Goal: Information Seeking & Learning: Learn about a topic

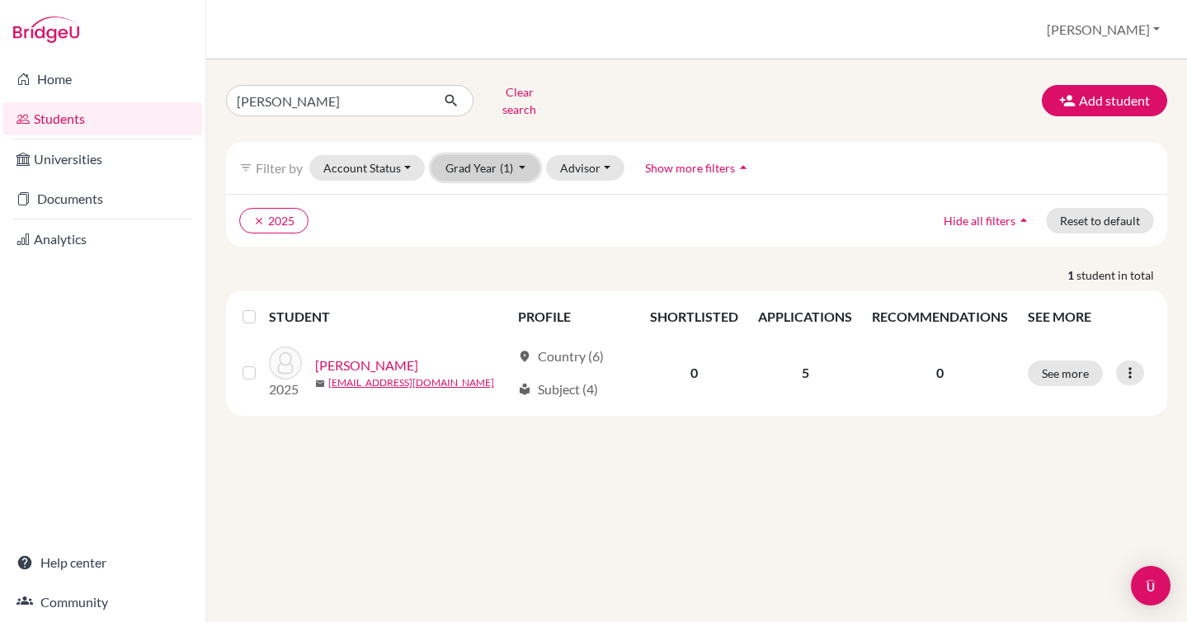
click at [505, 161] on span "(1)" at bounding box center [506, 168] width 13 height 14
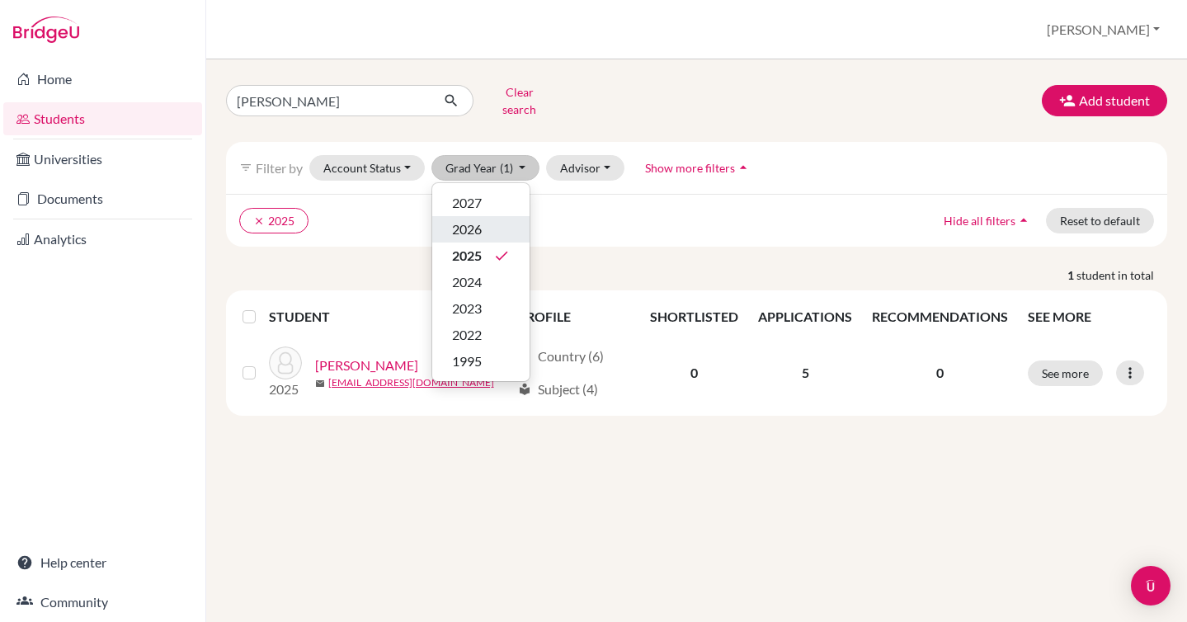
click at [478, 219] on span "2026" at bounding box center [467, 229] width 30 height 20
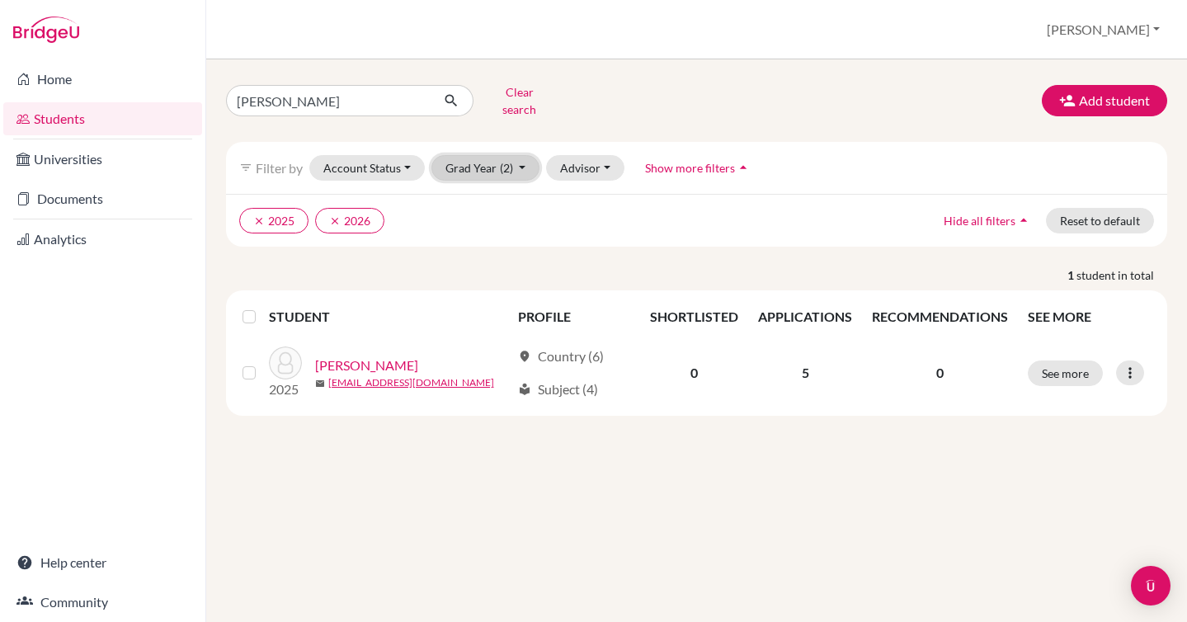
click at [490, 157] on button "Grad Year (2)" at bounding box center [485, 168] width 109 height 26
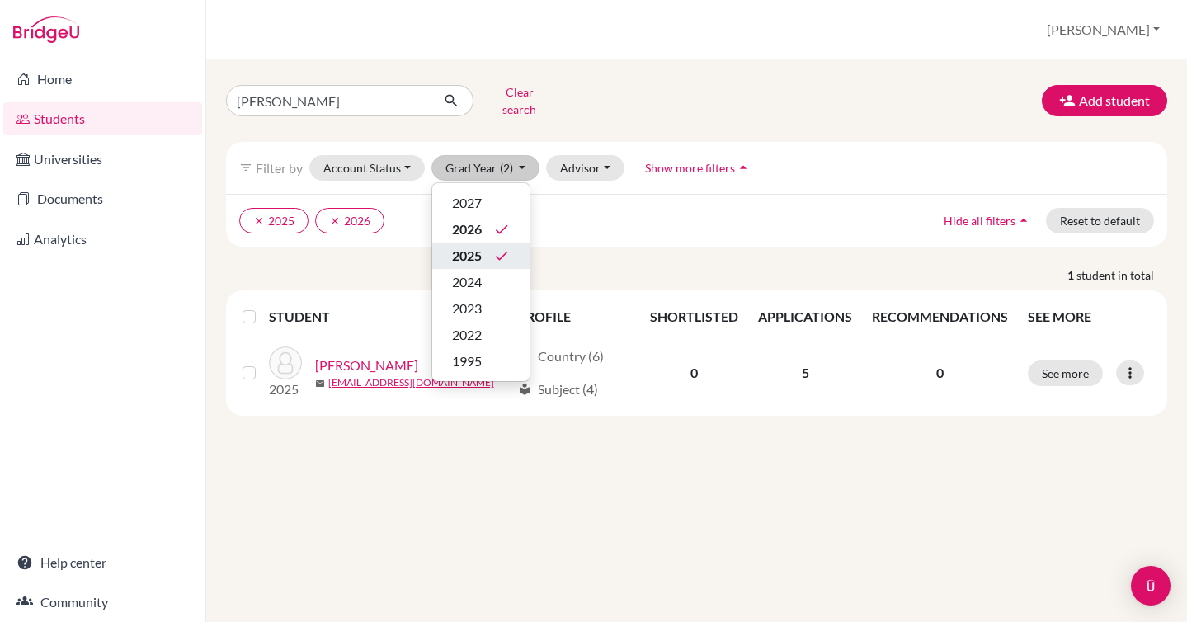
click at [482, 246] on div "2025 done" at bounding box center [481, 256] width 58 height 20
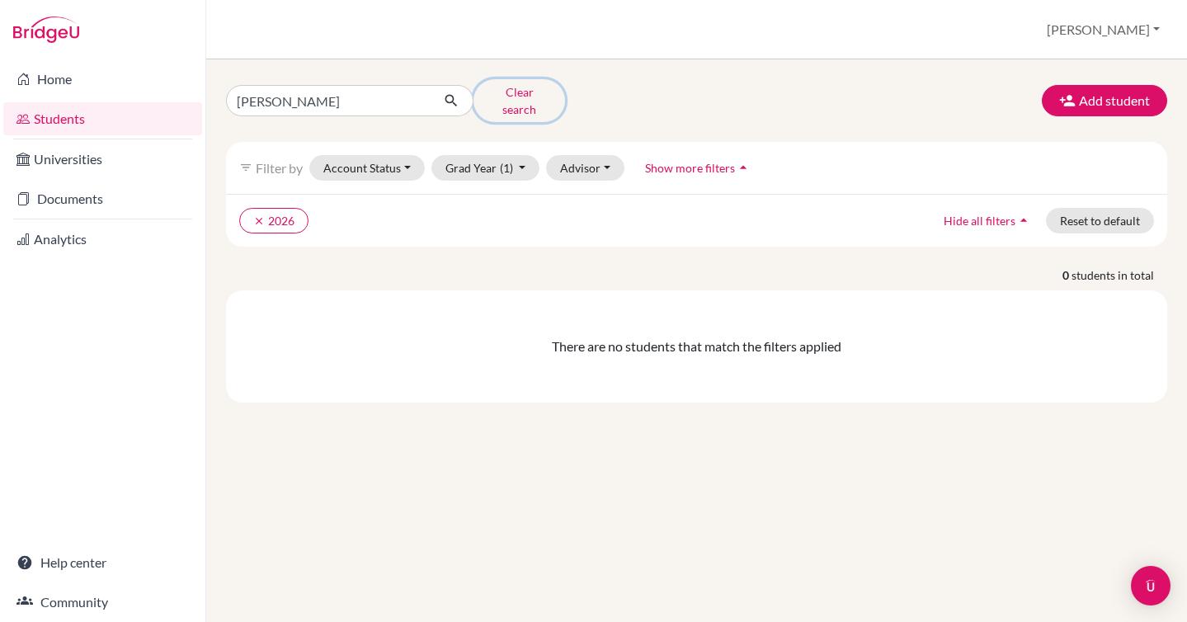
click at [515, 95] on button "Clear search" at bounding box center [519, 100] width 92 height 43
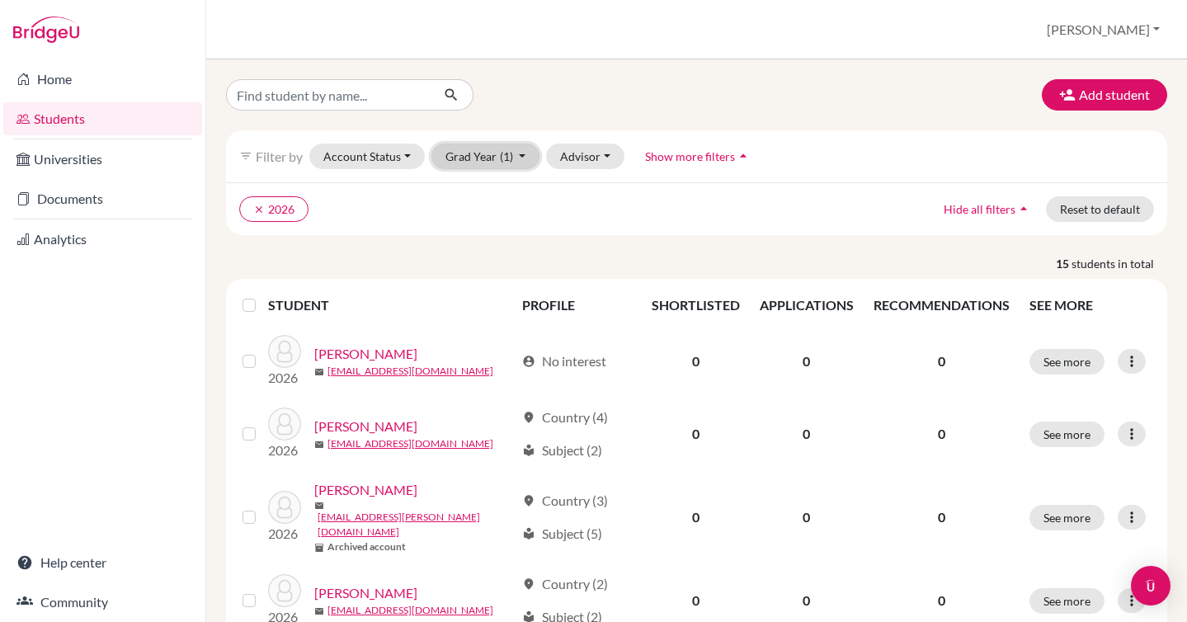
click at [489, 155] on button "Grad Year (1)" at bounding box center [485, 156] width 109 height 26
click at [613, 218] on ul "clear 2026" at bounding box center [582, 209] width 686 height 26
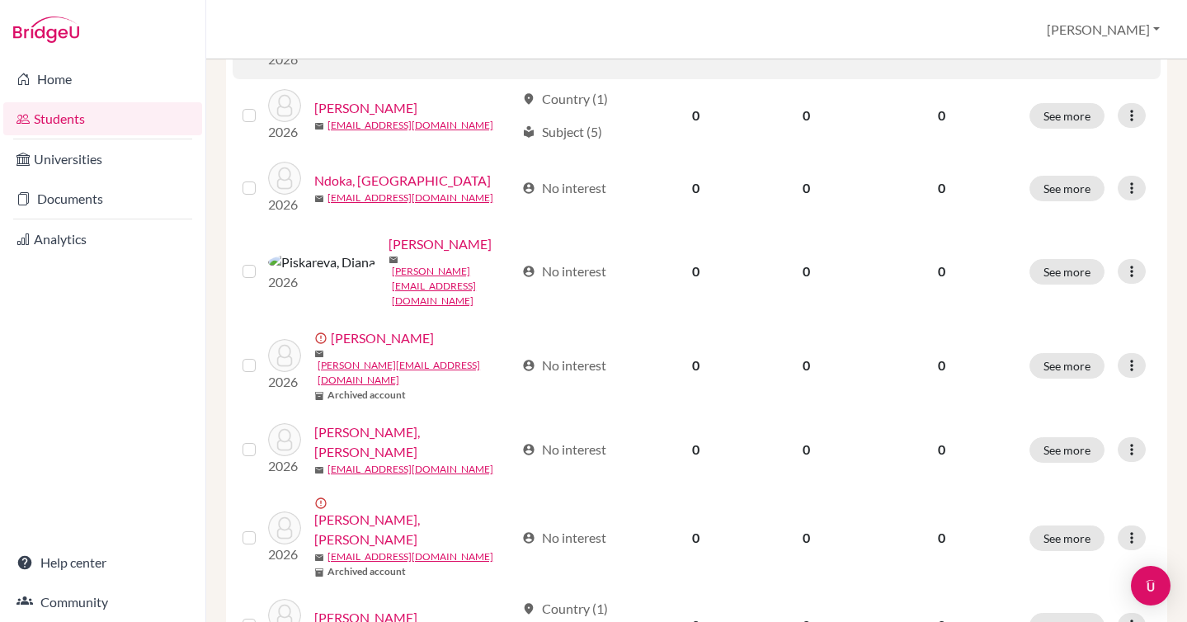
scroll to position [838, 0]
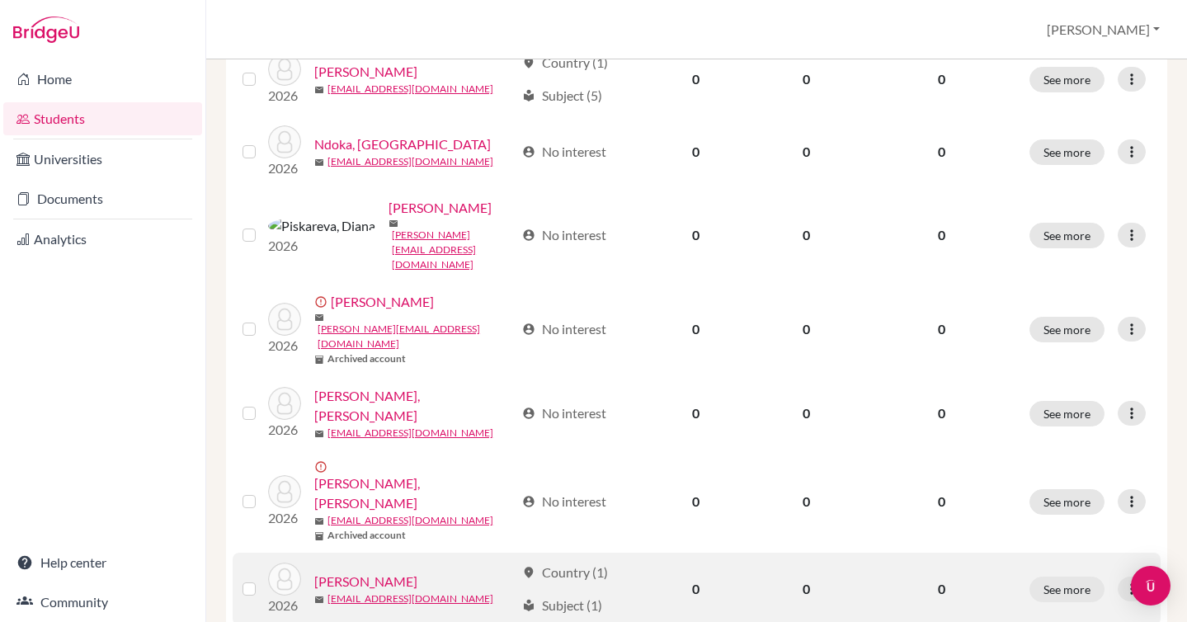
click at [337, 571] on link "[PERSON_NAME]" at bounding box center [365, 581] width 103 height 20
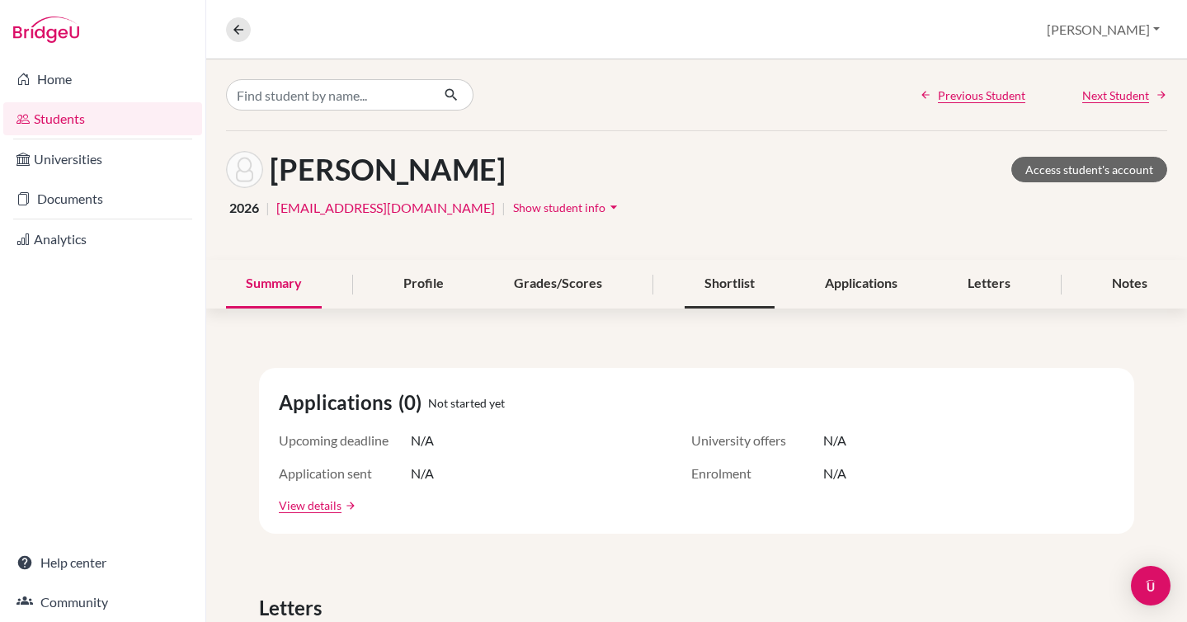
click at [711, 290] on div "Shortlist" at bounding box center [729, 284] width 90 height 49
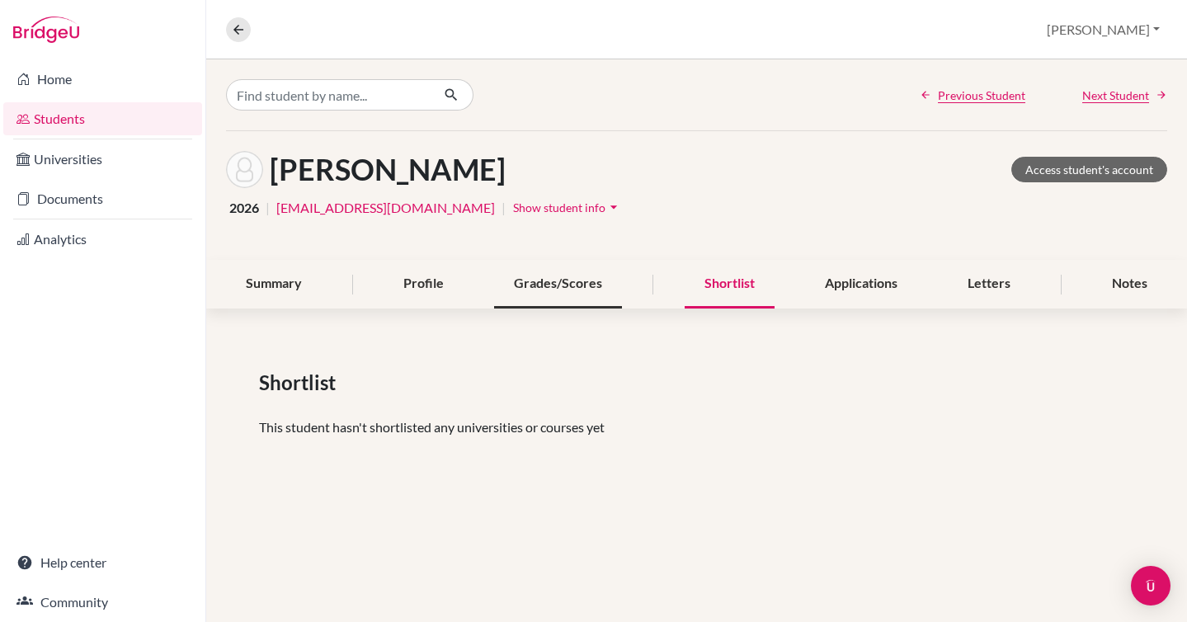
click at [557, 278] on div "Grades/Scores" at bounding box center [558, 284] width 128 height 49
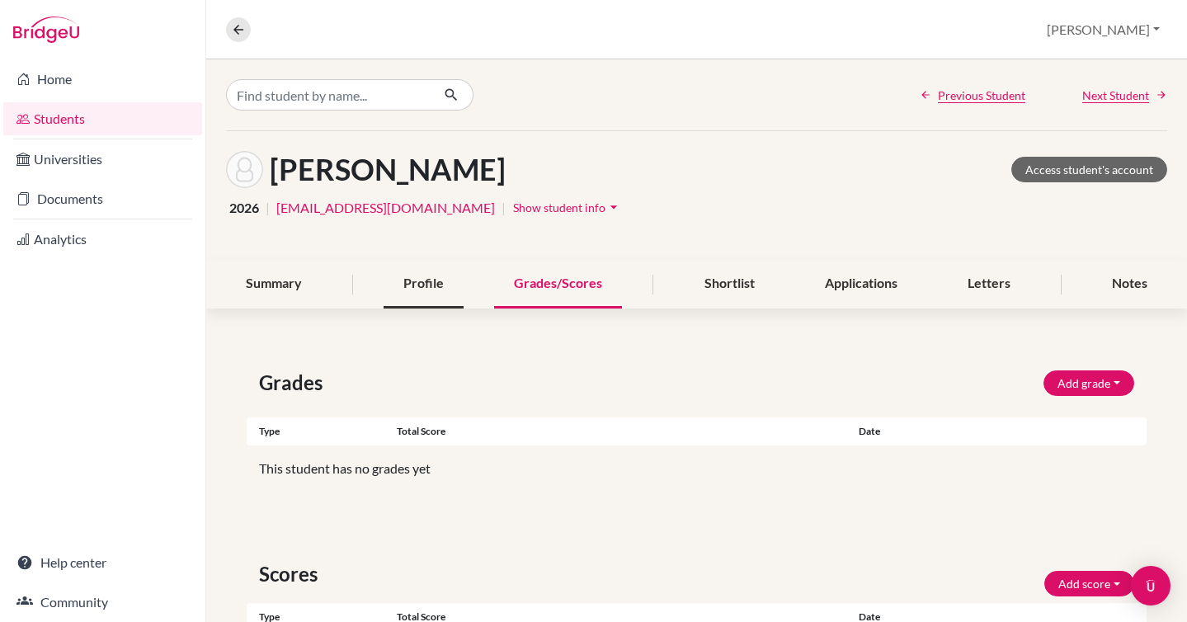
click at [421, 283] on div "Profile" at bounding box center [423, 284] width 80 height 49
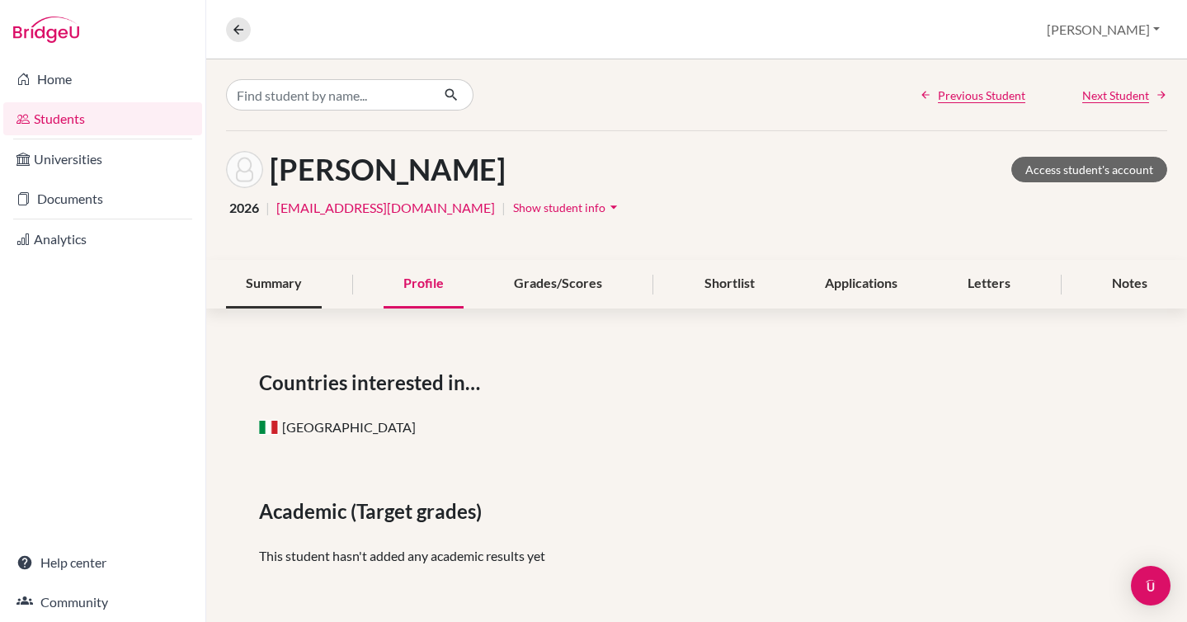
click at [289, 280] on div "Summary" at bounding box center [274, 284] width 96 height 49
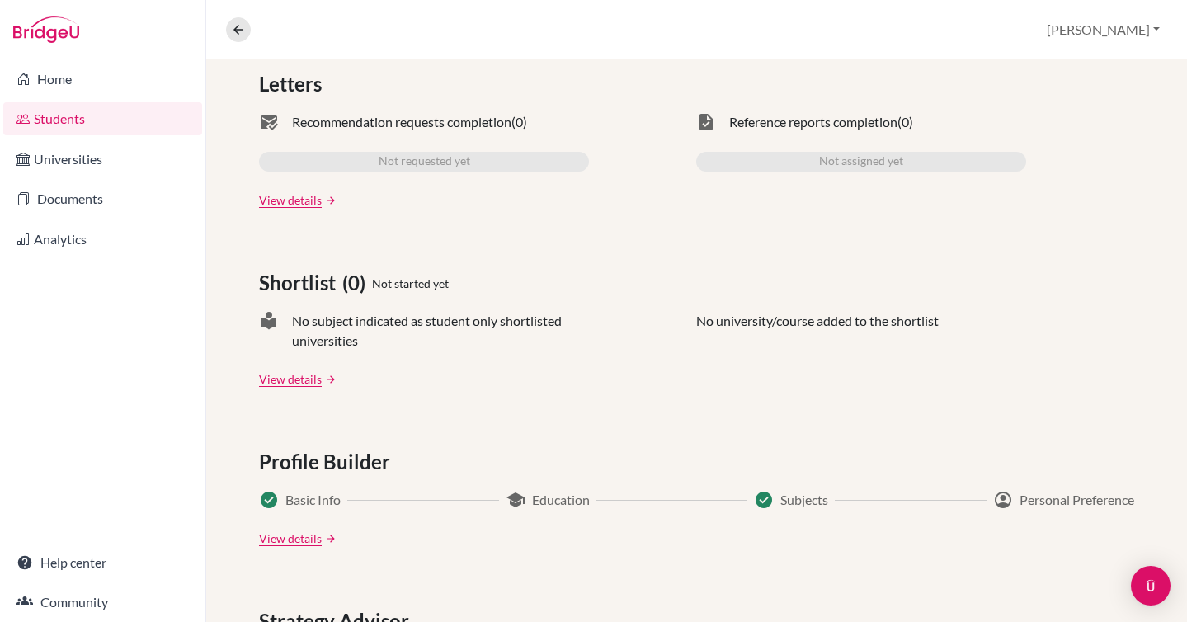
scroll to position [829, 0]
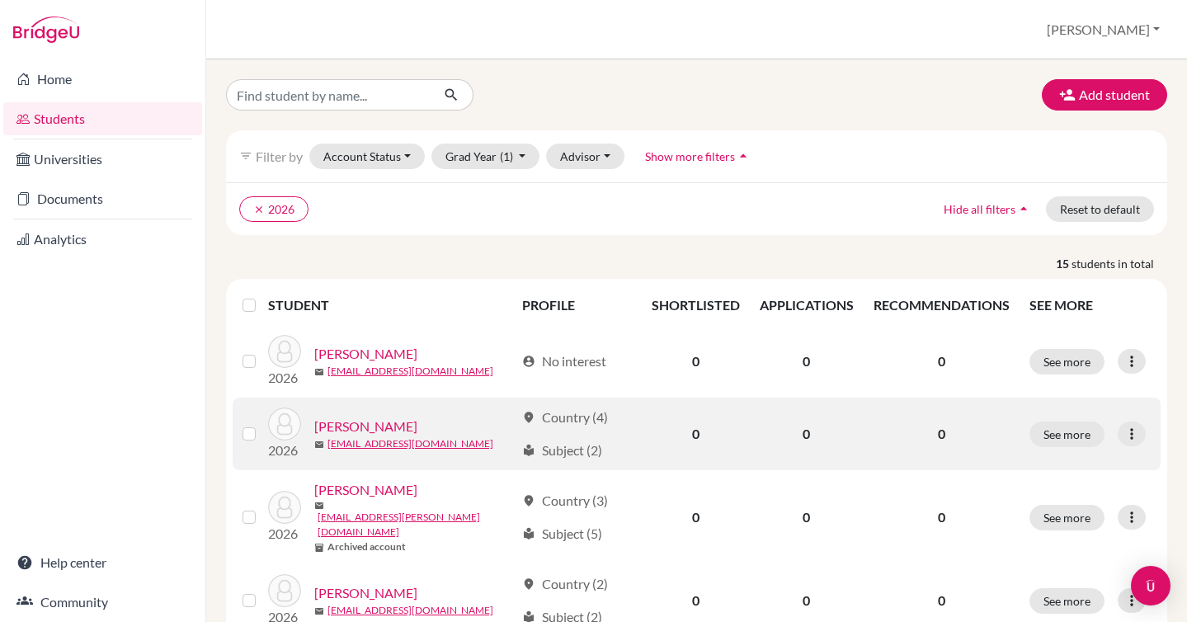
click at [355, 428] on link "[PERSON_NAME]" at bounding box center [365, 426] width 103 height 20
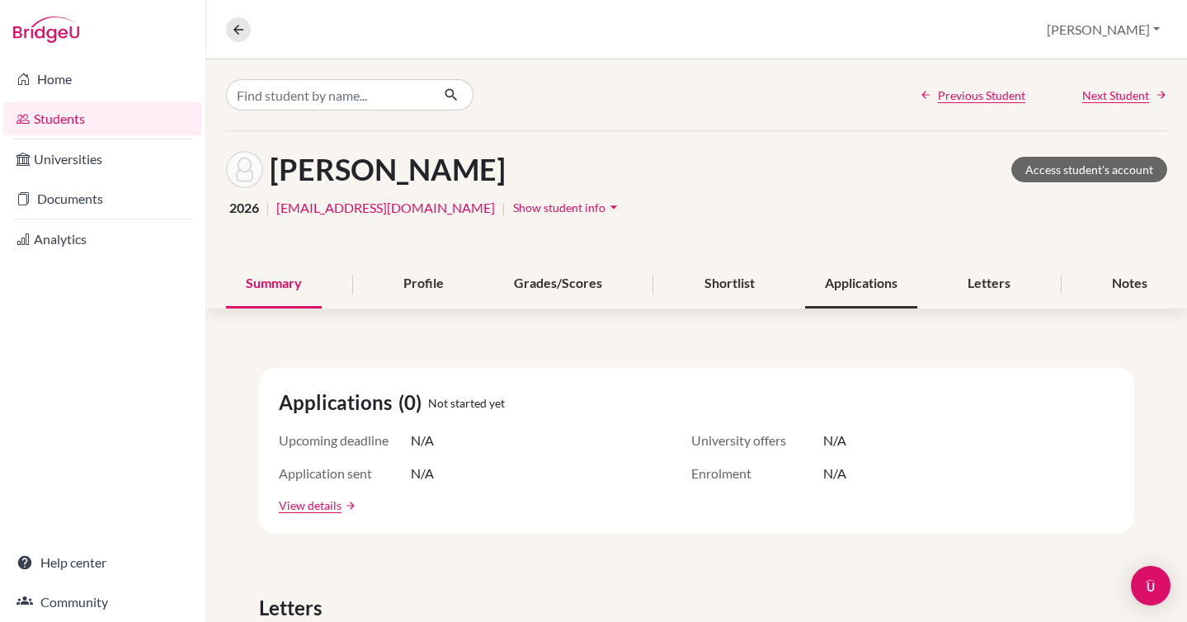
click at [841, 288] on div "Applications" at bounding box center [861, 284] width 112 height 49
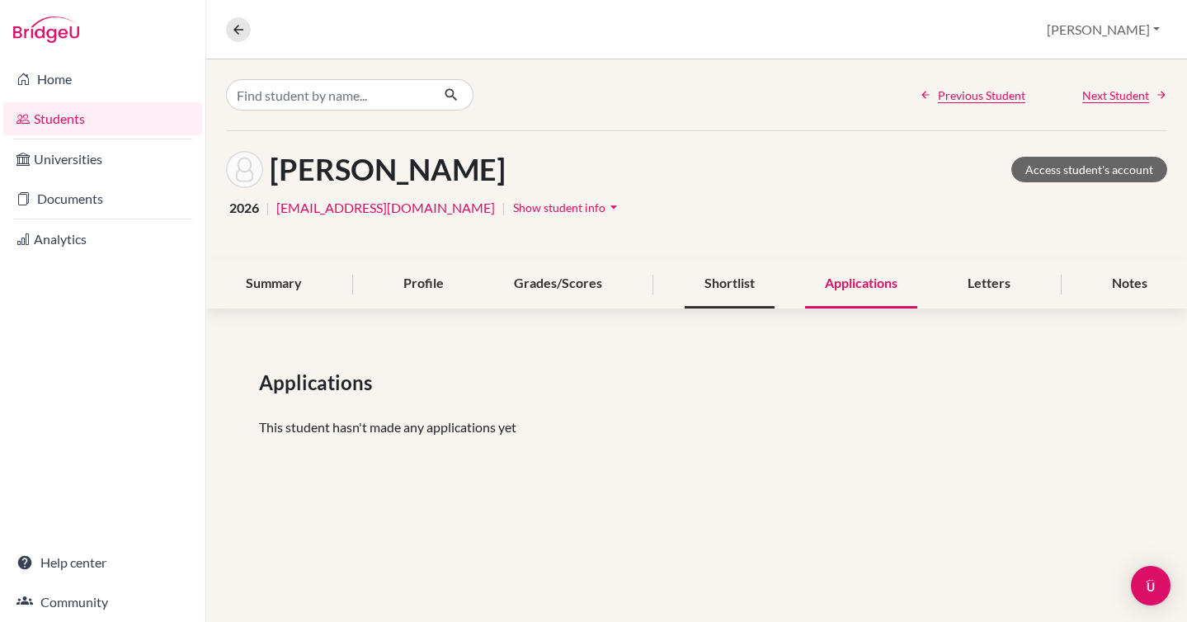
click at [737, 282] on div "Shortlist" at bounding box center [729, 284] width 90 height 49
